Goal: Task Accomplishment & Management: Complete application form

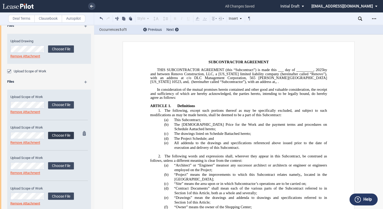
scroll to position [313, 0]
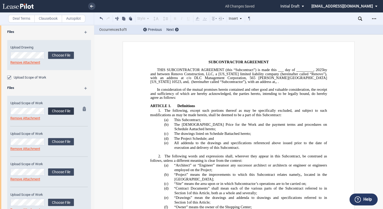
click at [57, 108] on label "Choose File" at bounding box center [61, 110] width 26 height 7
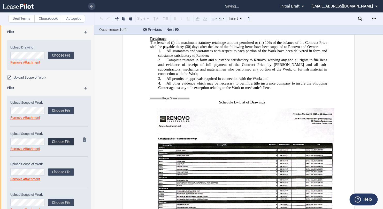
scroll to position [3703, 0]
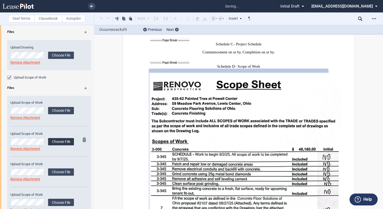
click at [57, 139] on label "Choose File" at bounding box center [61, 141] width 26 height 7
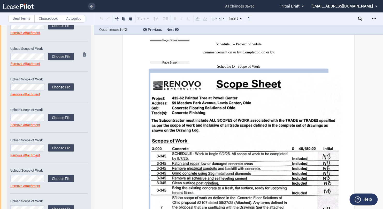
scroll to position [427, 0]
click at [61, 54] on label "Choose File" at bounding box center [61, 56] width 26 height 7
click at [62, 86] on label "Choose File" at bounding box center [61, 86] width 26 height 7
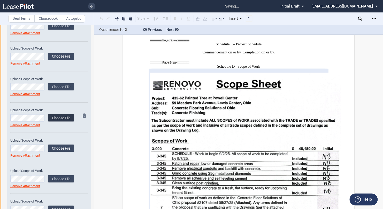
click at [62, 117] on label "Choose File" at bounding box center [61, 117] width 26 height 7
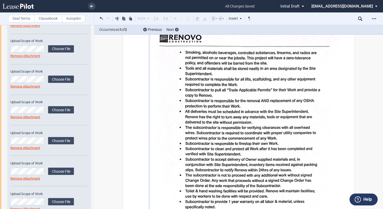
scroll to position [4491, 0]
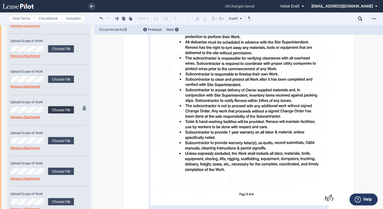
click at [67, 110] on label "Choose File" at bounding box center [61, 109] width 26 height 7
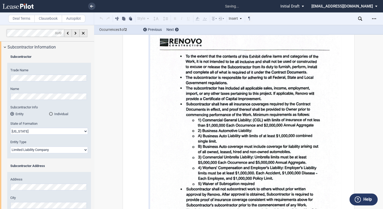
scroll to position [4733, 0]
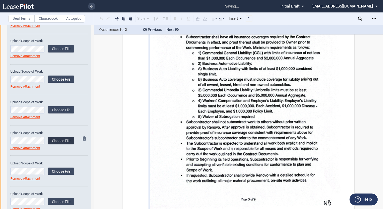
click at [52, 137] on label "Choose File" at bounding box center [61, 140] width 26 height 7
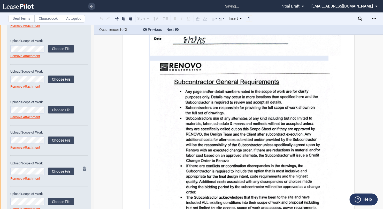
scroll to position [3703, 0]
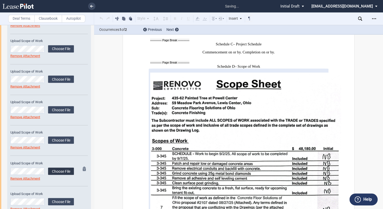
click at [58, 172] on label "Choose File" at bounding box center [61, 170] width 26 height 7
